Goal: Register for event/course

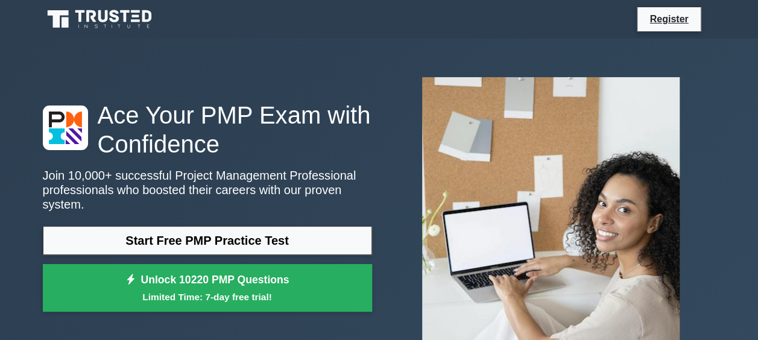
click at [303, 192] on p "Join 10,000+ successful Project Management Professional professionals who boost…" at bounding box center [207, 189] width 329 height 43
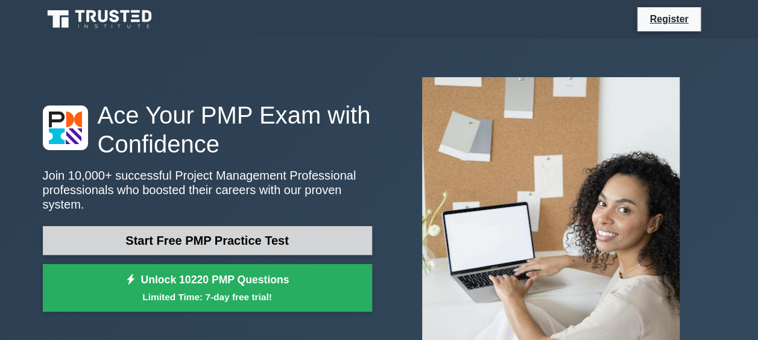
click at [203, 226] on link "Start Free PMP Practice Test" at bounding box center [207, 240] width 329 height 29
click at [213, 232] on link "Start Free PMP Practice Test" at bounding box center [207, 240] width 329 height 29
click at [250, 234] on link "Start Free PMP Practice Test" at bounding box center [207, 240] width 329 height 29
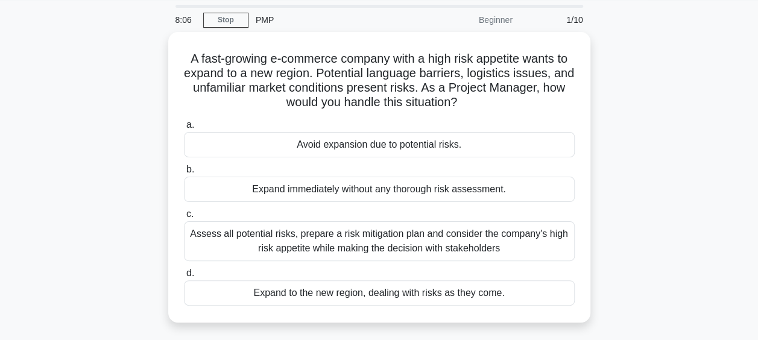
scroll to position [22, 0]
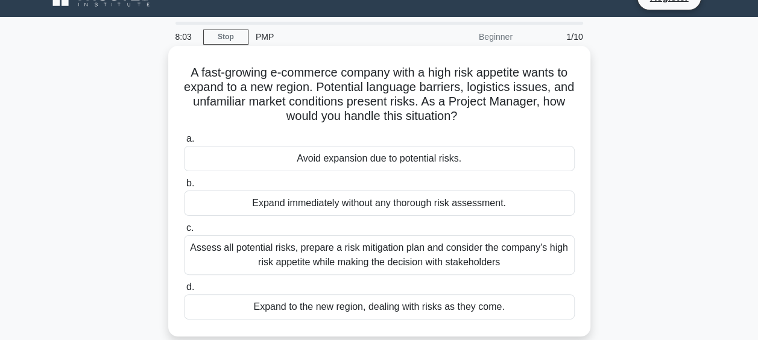
click at [440, 247] on div "Assess all potential risks, prepare a risk mitigation plan and consider the com…" at bounding box center [379, 255] width 391 height 40
click at [184, 232] on input "c. Assess all potential risks, prepare a risk mitigation plan and consider the …" at bounding box center [184, 228] width 0 height 8
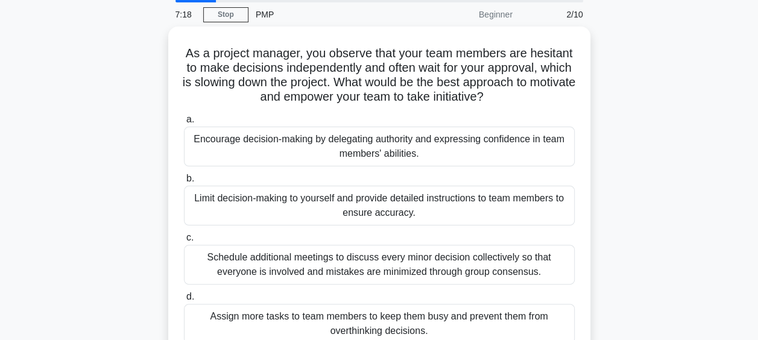
scroll to position [47, 0]
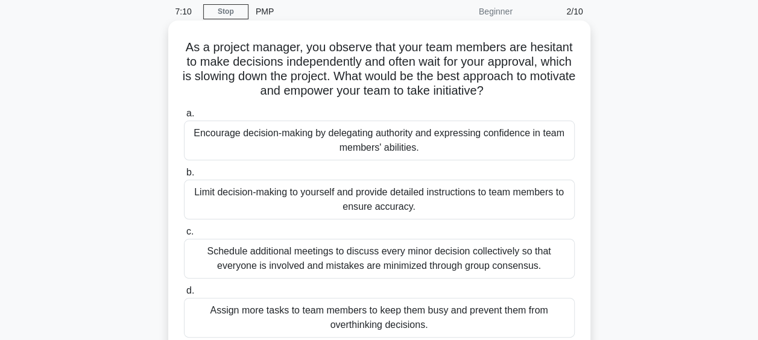
drag, startPoint x: 619, startPoint y: 106, endPoint x: 494, endPoint y: 136, distance: 128.4
click at [494, 136] on div "Encourage decision-making by delegating authority and expressing confidence in …" at bounding box center [379, 141] width 391 height 40
click at [184, 118] on input "a. Encourage decision-making by delegating authority and expressing confidence …" at bounding box center [184, 114] width 0 height 8
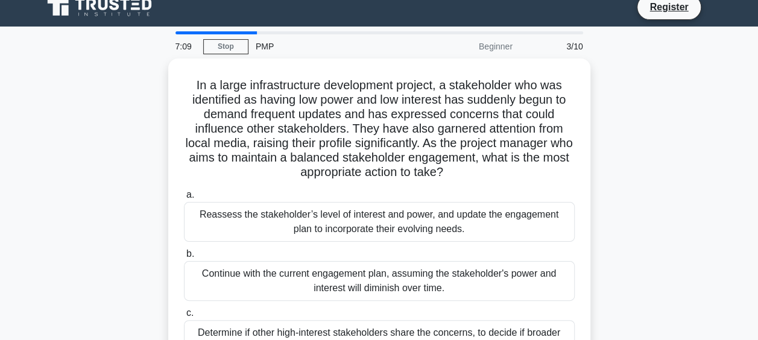
scroll to position [0, 0]
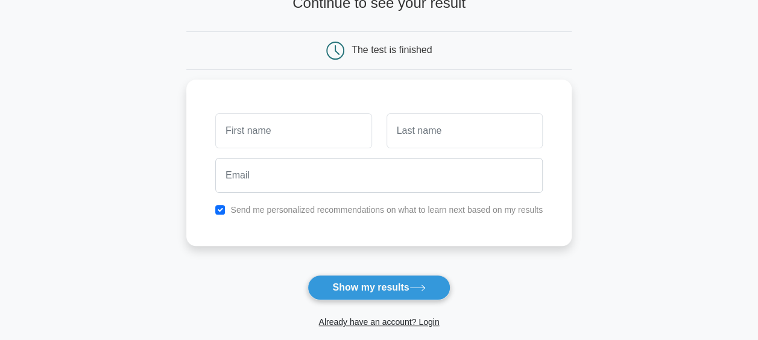
scroll to position [102, 0]
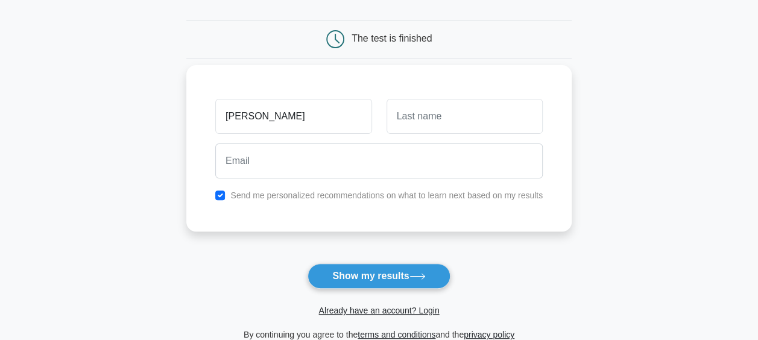
type input "Martha"
click at [401, 125] on input "text" at bounding box center [464, 116] width 156 height 35
type input "Selva"
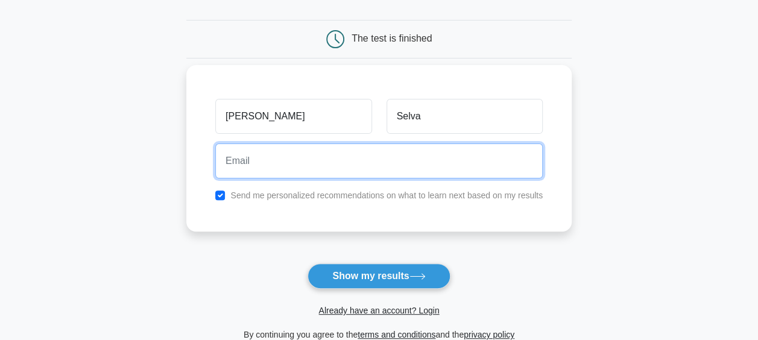
click at [353, 164] on input "email" at bounding box center [378, 160] width 327 height 35
type input "marthaselva@hotmail.com"
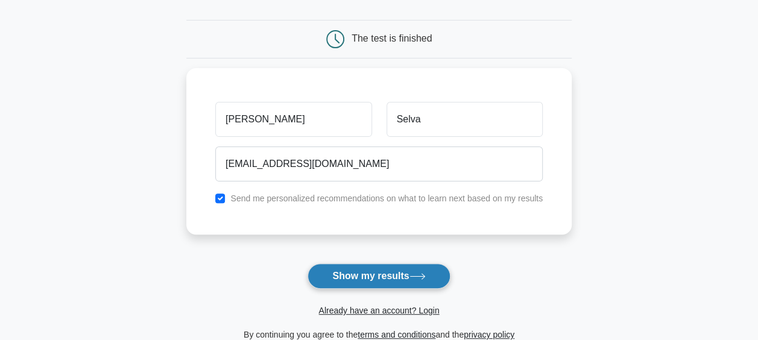
click at [381, 271] on button "Show my results" at bounding box center [378, 275] width 142 height 25
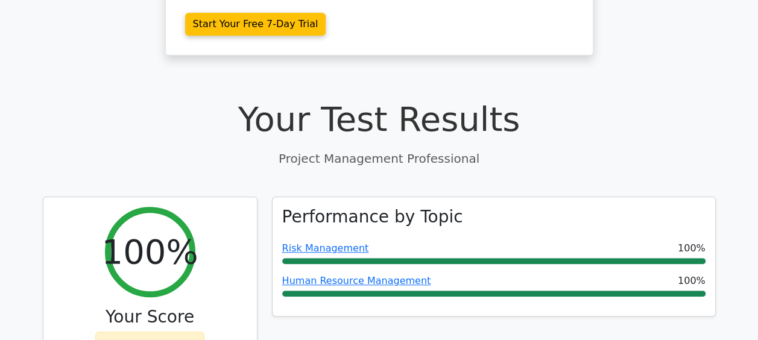
scroll to position [350, 0]
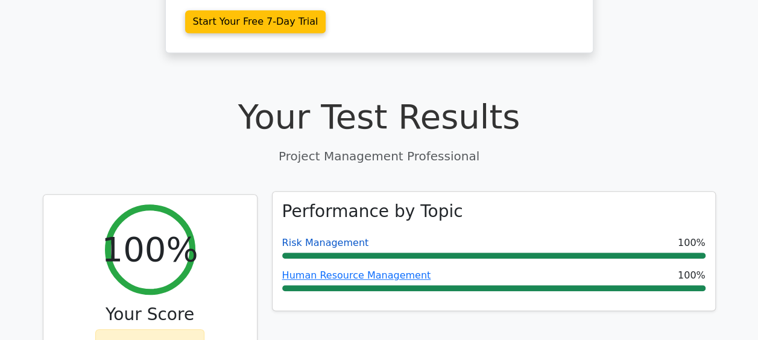
click at [323, 237] on link "Risk Management" at bounding box center [325, 242] width 87 height 11
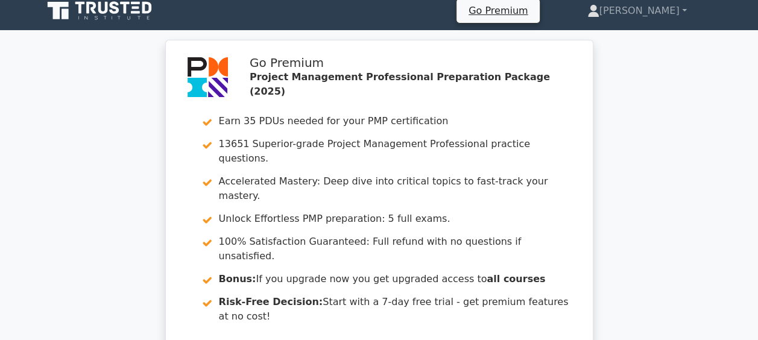
scroll to position [0, 0]
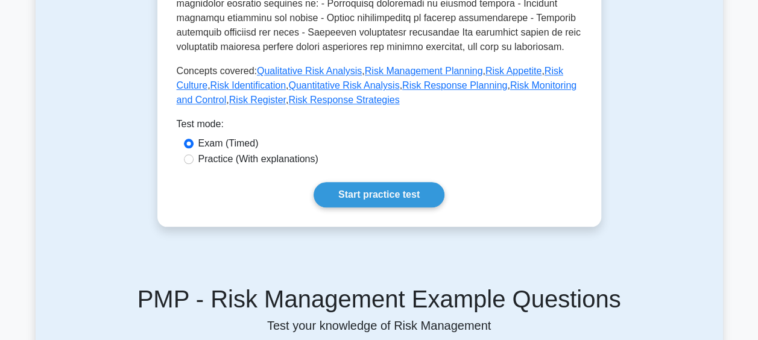
scroll to position [527, 0]
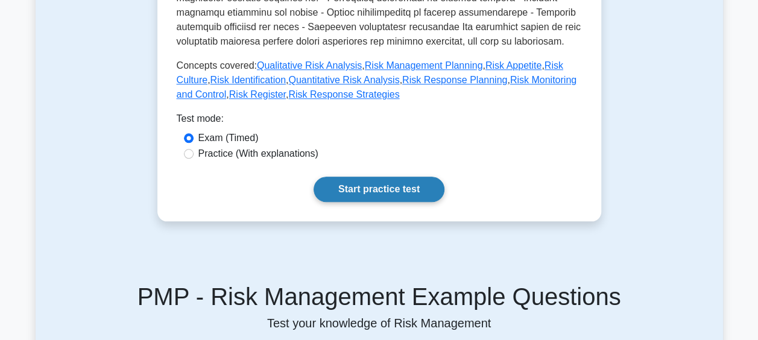
click at [382, 192] on link "Start practice test" at bounding box center [378, 189] width 131 height 25
